Goal: Task Accomplishment & Management: Complete application form

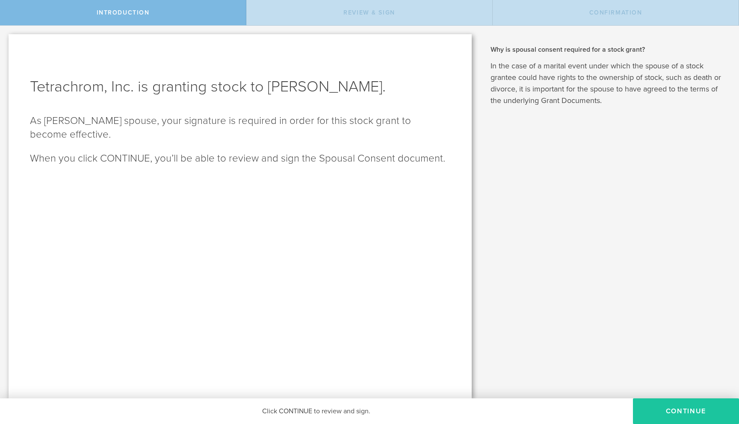
click at [684, 409] on button "CONTINUE" at bounding box center [686, 412] width 106 height 26
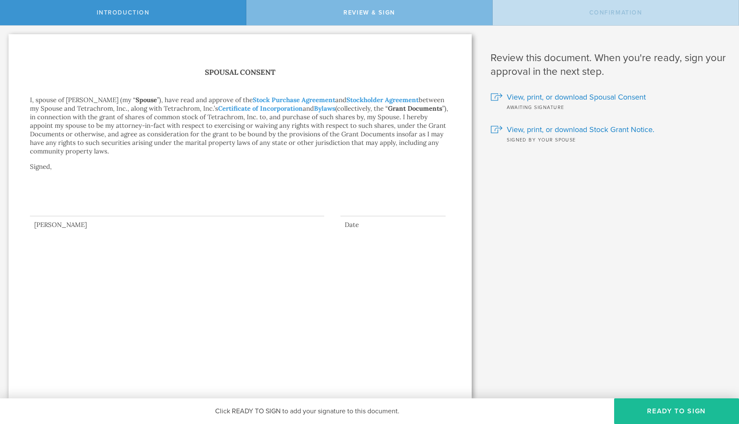
click at [128, 205] on div at bounding box center [177, 199] width 294 height 34
drag, startPoint x: 102, startPoint y: 205, endPoint x: 78, endPoint y: 213, distance: 24.9
click at [78, 214] on div at bounding box center [177, 199] width 294 height 34
click at [687, 409] on button "Ready to Sign" at bounding box center [676, 412] width 125 height 26
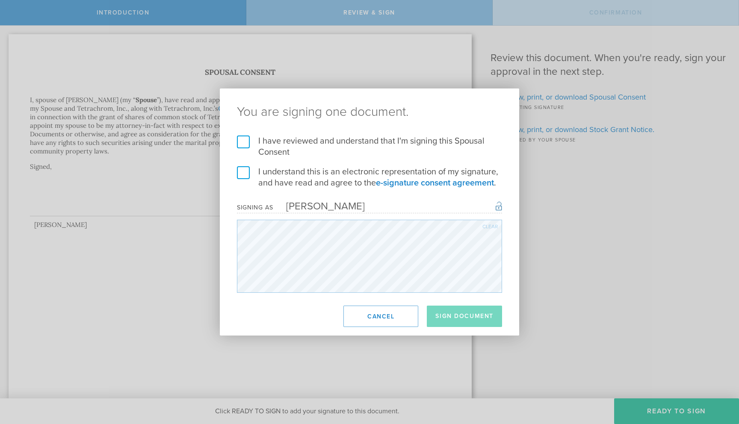
click at [244, 144] on label "I have reviewed and understand that I'm signing this Spousal Consent" at bounding box center [369, 147] width 265 height 22
click at [0, 0] on input "I have reviewed and understand that I'm signing this Spousal Consent" at bounding box center [0, 0] width 0 height 0
click at [244, 175] on label "I understand this is an electronic representation of my signature, and have rea…" at bounding box center [369, 177] width 265 height 22
click at [0, 0] on input "I understand this is an electronic representation of my signature, and have rea…" at bounding box center [0, 0] width 0 height 0
click at [462, 319] on button "Sign Document" at bounding box center [464, 316] width 75 height 21
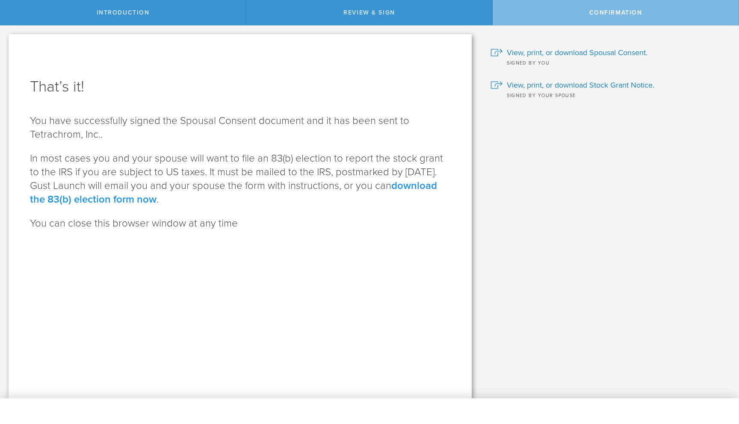
click at [175, 200] on link "download the 83(b) election form now" at bounding box center [233, 193] width 407 height 26
click at [573, 50] on span "View, print, or download Spousal Consent." at bounding box center [577, 52] width 141 height 11
click at [529, 85] on span "View, print, or download Stock Grant Notice." at bounding box center [581, 85] width 148 height 11
